Goal: Task Accomplishment & Management: Manage account settings

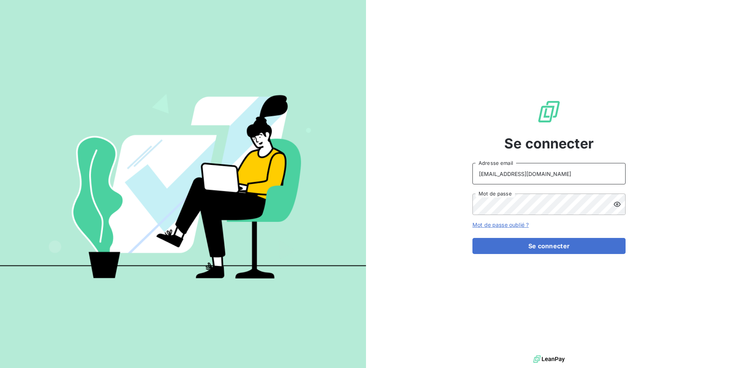
click at [596, 176] on input "[EMAIL_ADDRESS][DOMAIN_NAME]" at bounding box center [548, 173] width 153 height 21
drag, startPoint x: 580, startPoint y: 176, endPoint x: 392, endPoint y: 157, distance: 189.0
click at [392, 157] on div "Se connecter [EMAIL_ADDRESS][DOMAIN_NAME] Adresse email Mot de passe Mot de pas…" at bounding box center [549, 177] width 366 height 354
paste input "valliance-clients"
type input "[EMAIL_ADDRESS][DOMAIN_NAME]"
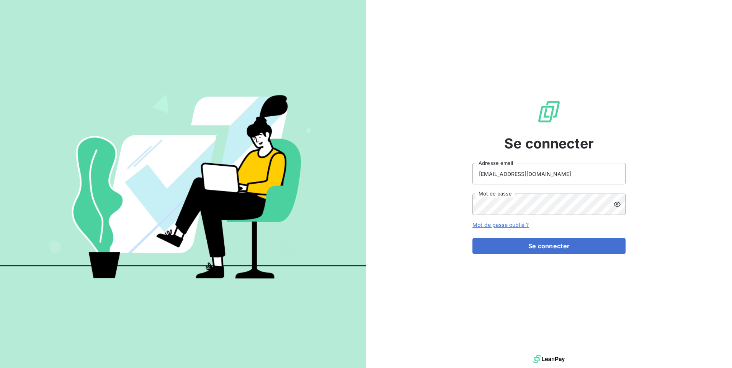
click at [461, 201] on div "Se connecter [EMAIL_ADDRESS][DOMAIN_NAME] Adresse email Mot de passe Mot de pas…" at bounding box center [549, 177] width 366 height 354
click at [425, 202] on div "Se connecter [EMAIL_ADDRESS][DOMAIN_NAME] Adresse email Mot de passe Mot de pas…" at bounding box center [549, 177] width 366 height 354
click at [564, 244] on button "Se connecter" at bounding box center [548, 246] width 153 height 16
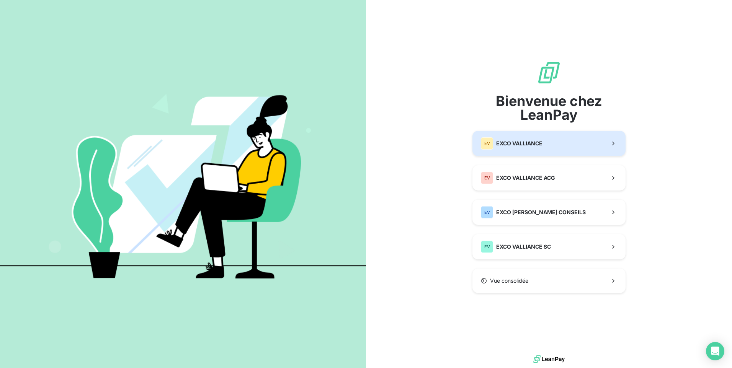
click at [545, 143] on button "EV EXCO VALLIANCE" at bounding box center [548, 143] width 153 height 25
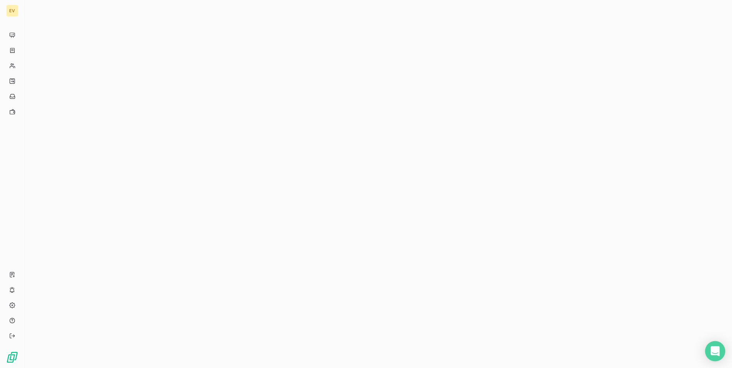
click at [717, 353] on icon "Open Intercom Messenger" at bounding box center [715, 352] width 10 height 10
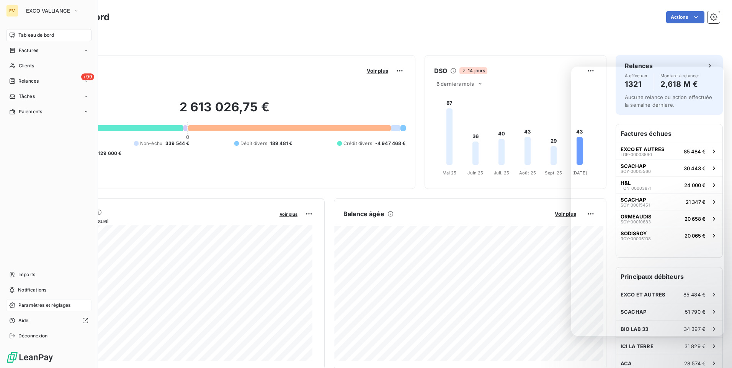
click at [33, 309] on div "Paramètres et réglages" at bounding box center [48, 305] width 85 height 12
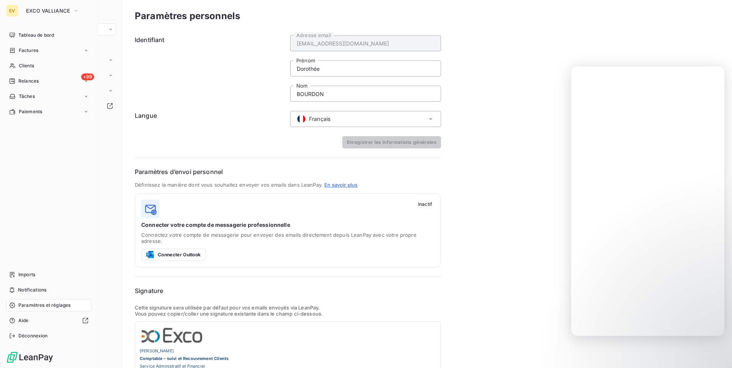
click at [57, 303] on span "Paramètres et réglages" at bounding box center [44, 305] width 52 height 7
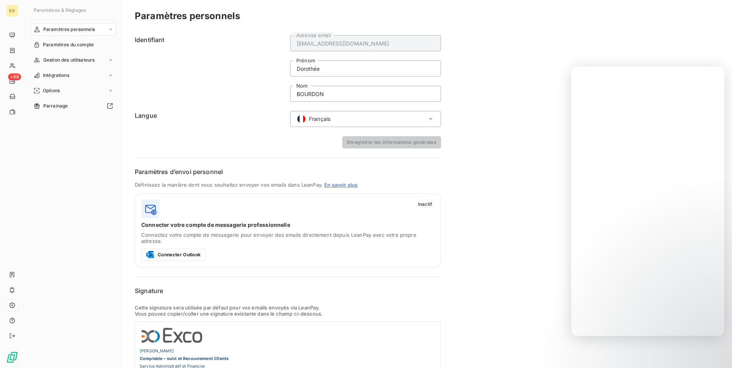
scroll to position [62, 0]
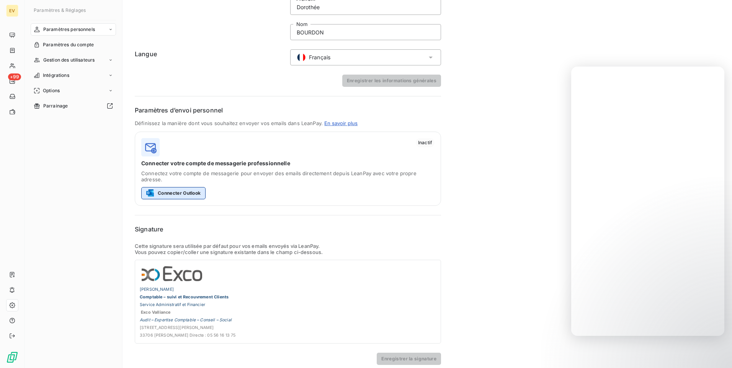
click at [178, 187] on button "Connecter Outlook" at bounding box center [173, 193] width 64 height 12
